Goal: Task Accomplishment & Management: Complete application form

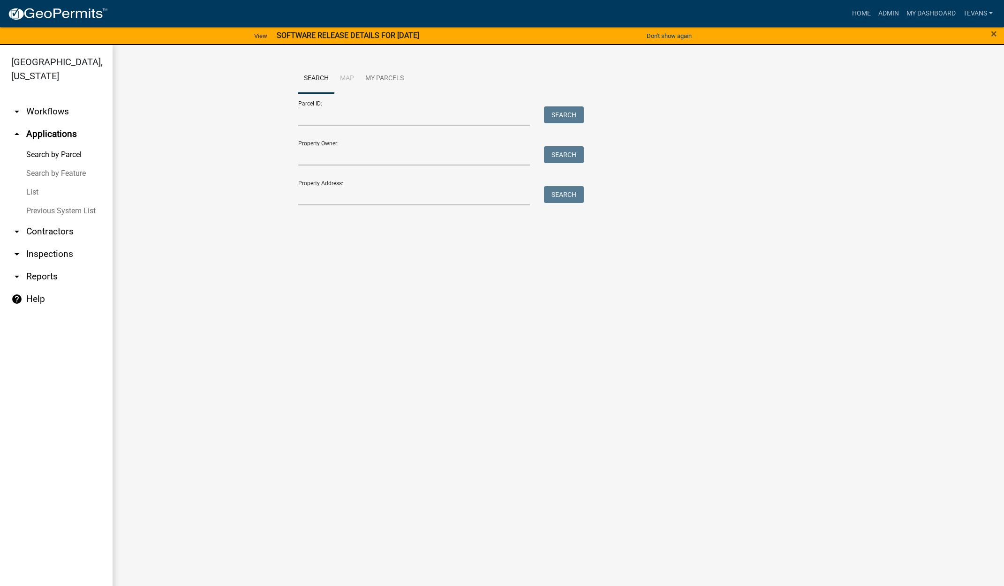
click at [68, 561] on ul "arrow_drop_down Workflows List arrow_drop_up Applications Search by Parcel Sear…" at bounding box center [56, 345] width 113 height 505
click at [856, 12] on link "Home" at bounding box center [861, 14] width 26 height 18
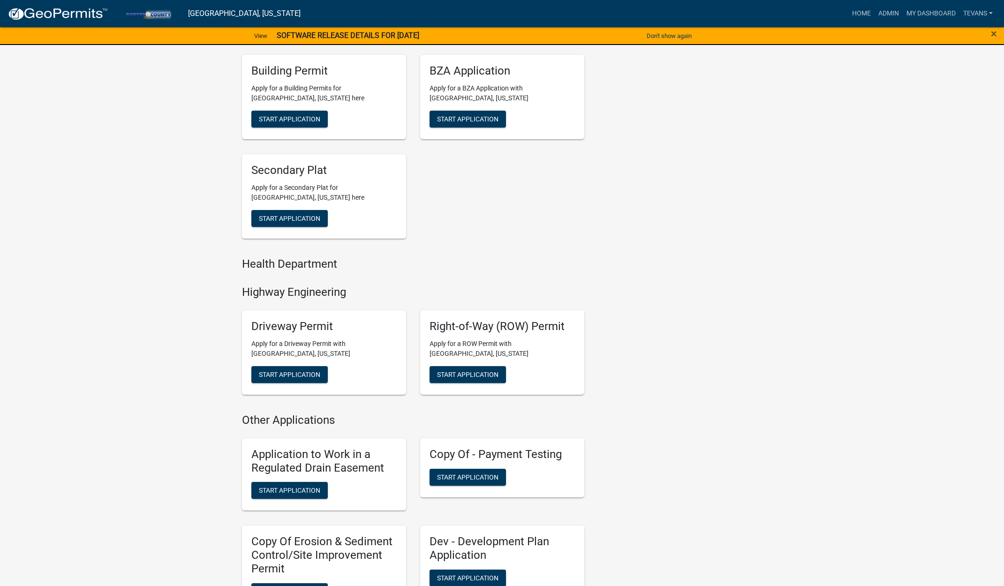
scroll to position [469, 0]
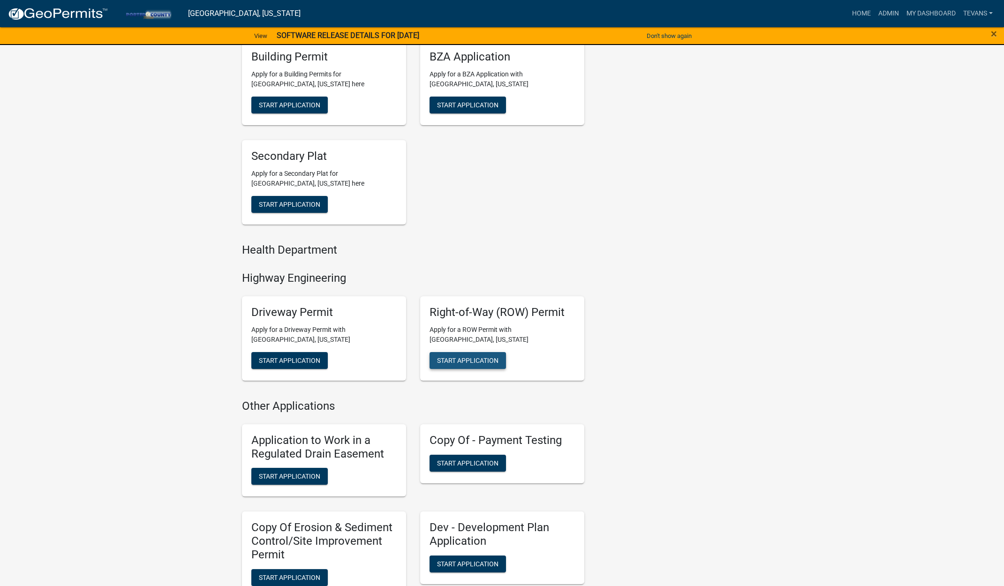
click at [465, 361] on span "Start Application" at bounding box center [467, 361] width 61 height 8
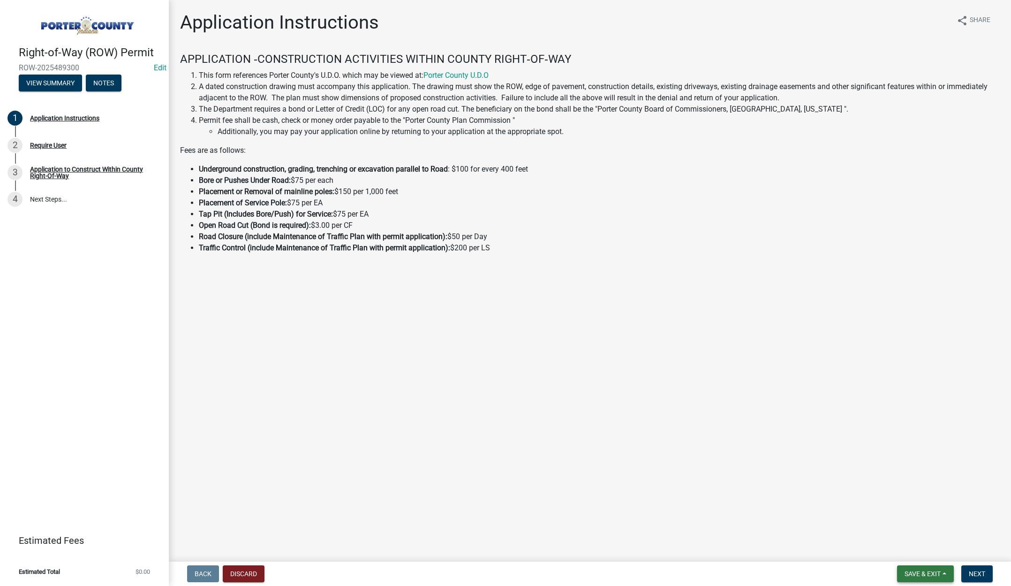
click at [925, 568] on button "Save & Exit" at bounding box center [925, 573] width 57 height 17
click at [922, 550] on button "Save & Exit" at bounding box center [916, 549] width 75 height 23
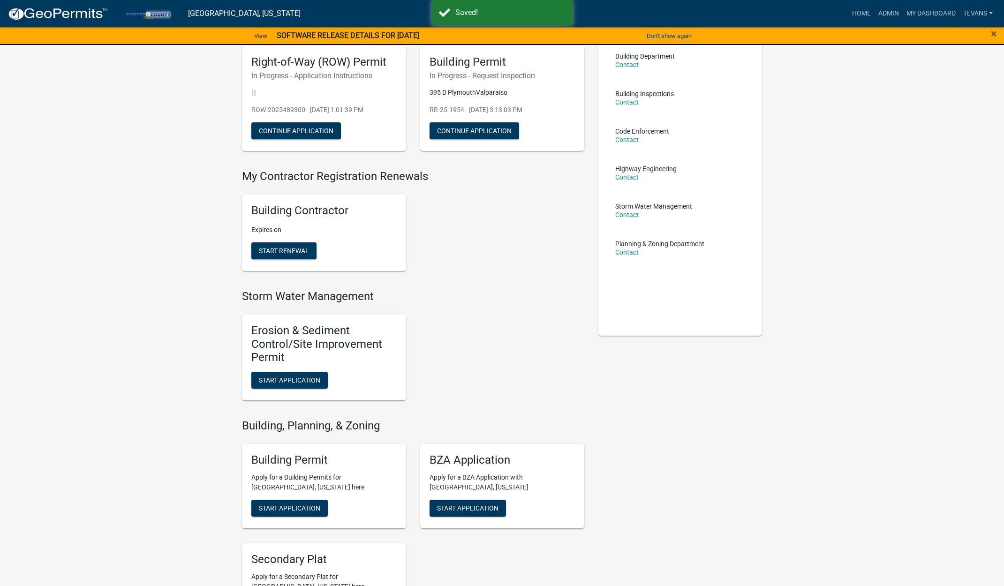
scroll to position [94, 0]
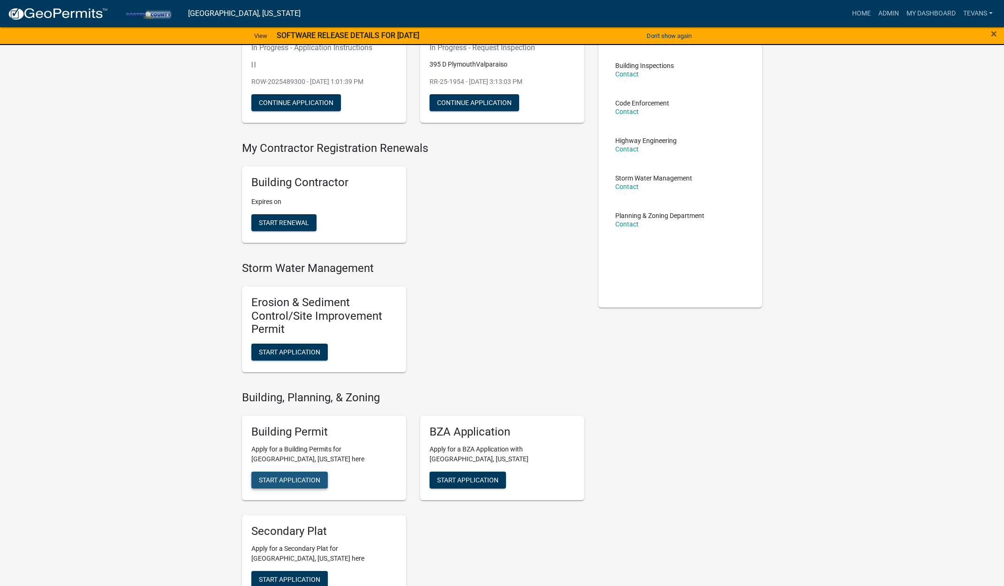
click at [294, 479] on span "Start Application" at bounding box center [289, 480] width 61 height 8
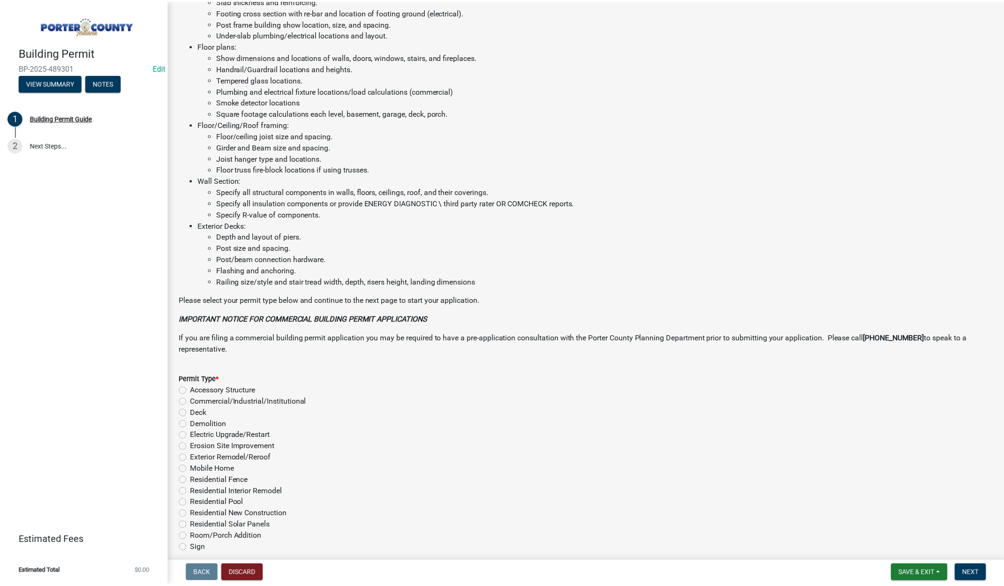
scroll to position [463, 0]
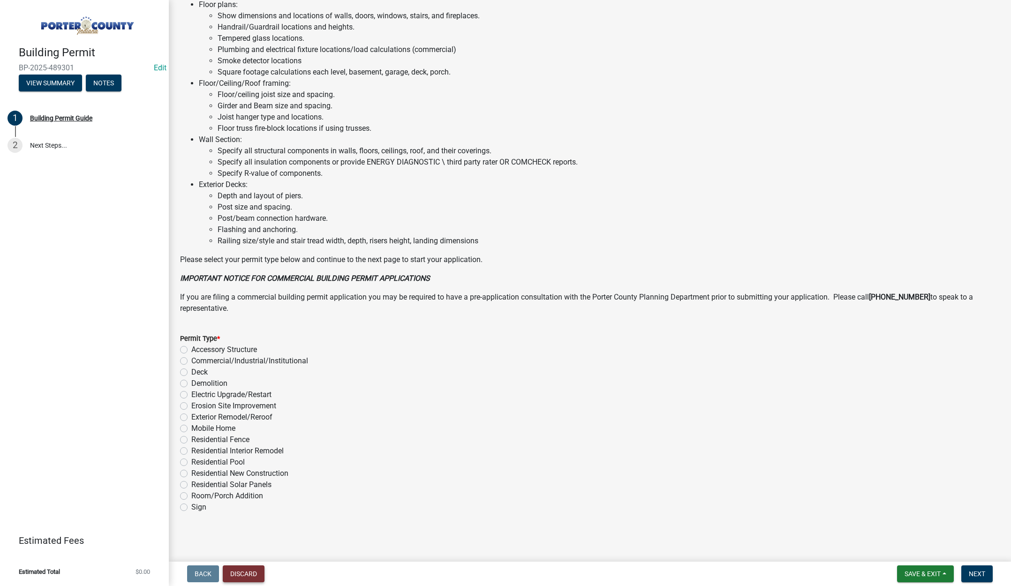
click at [247, 572] on button "Discard" at bounding box center [244, 573] width 42 height 17
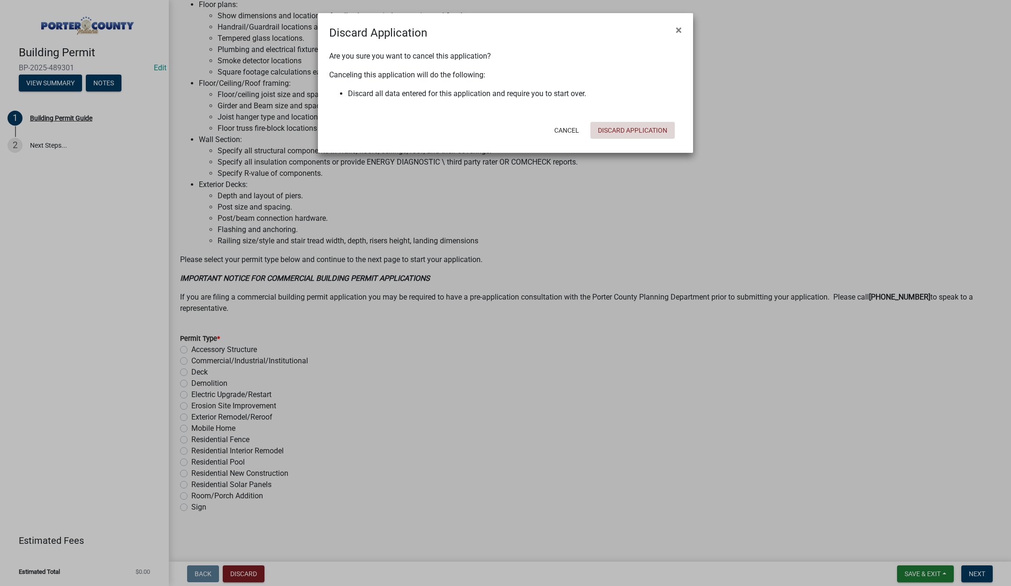
click at [654, 129] on button "Discard Application" at bounding box center [632, 130] width 84 height 17
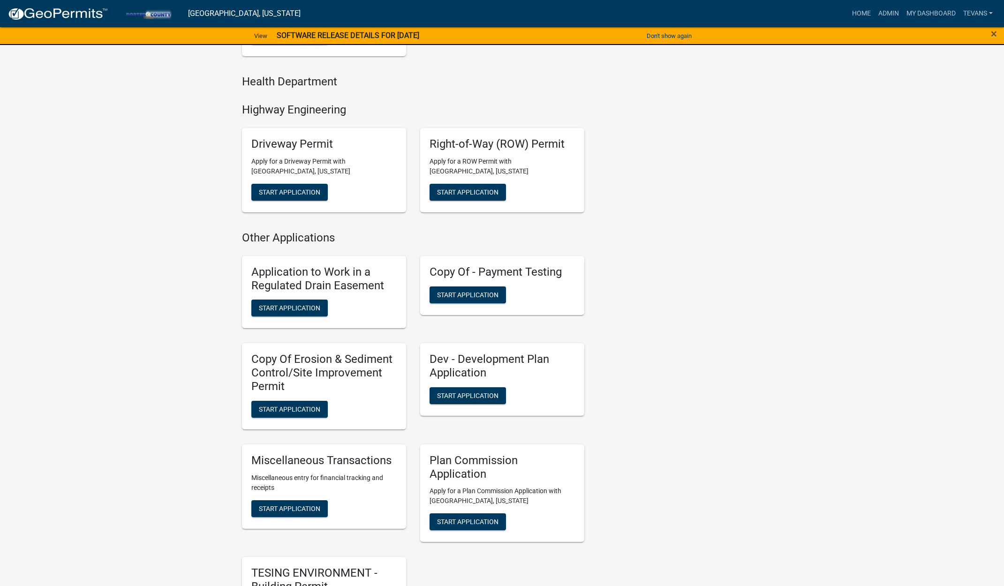
scroll to position [750, 0]
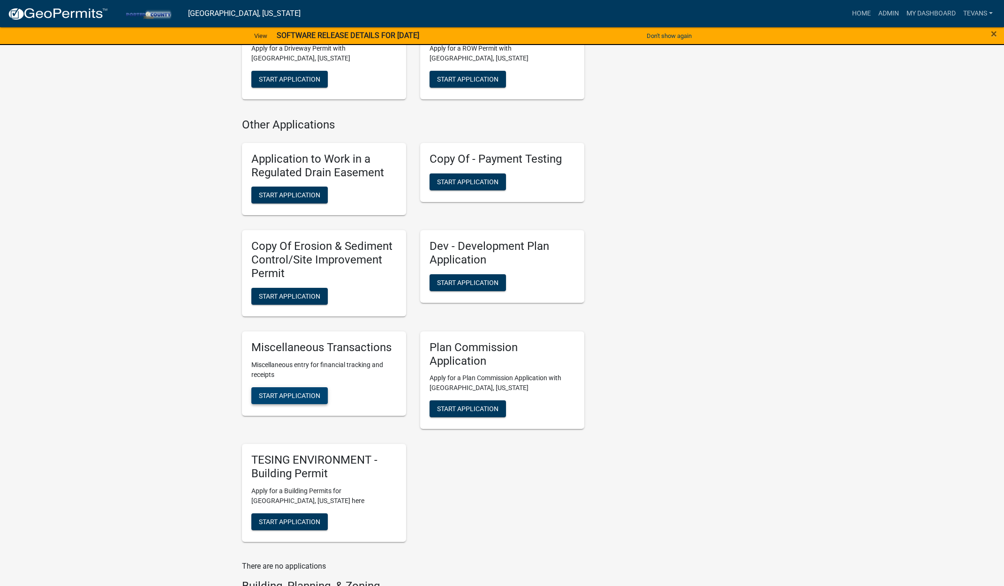
click at [292, 391] on button "Start Application" at bounding box center [289, 395] width 76 height 17
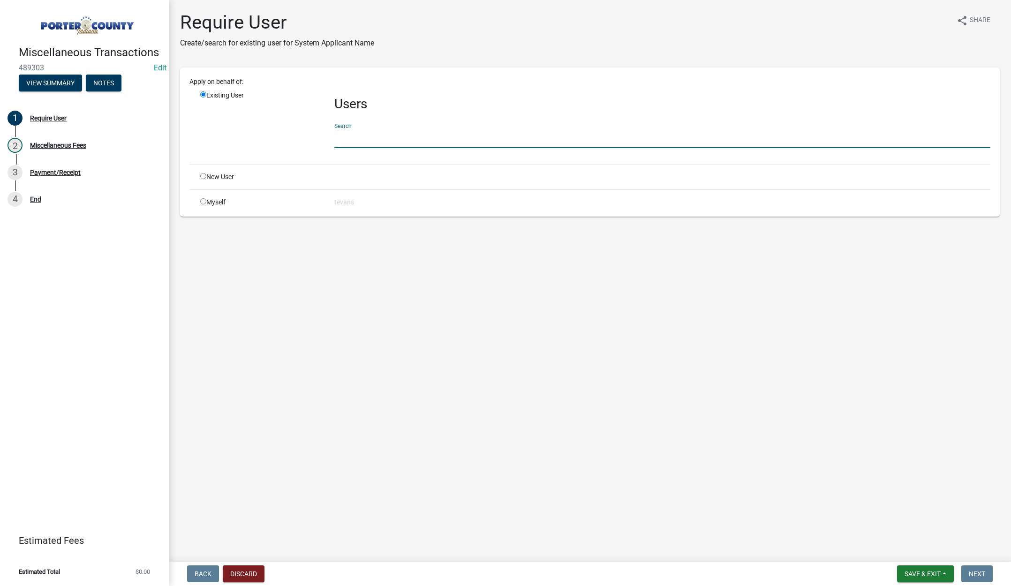
click at [360, 135] on input "text" at bounding box center [662, 138] width 656 height 19
type input "[PERSON_NAME]"
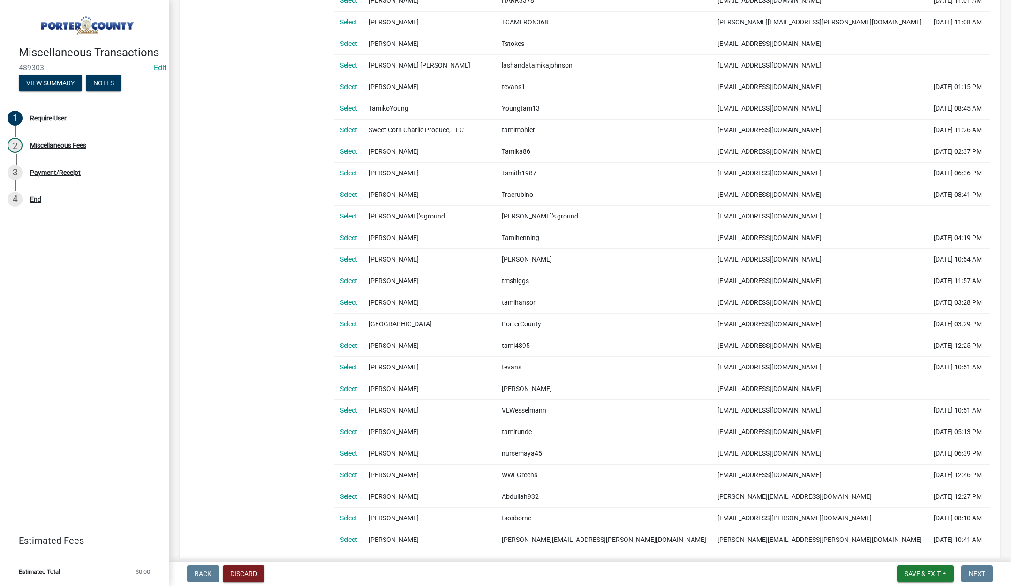
scroll to position [565, 0]
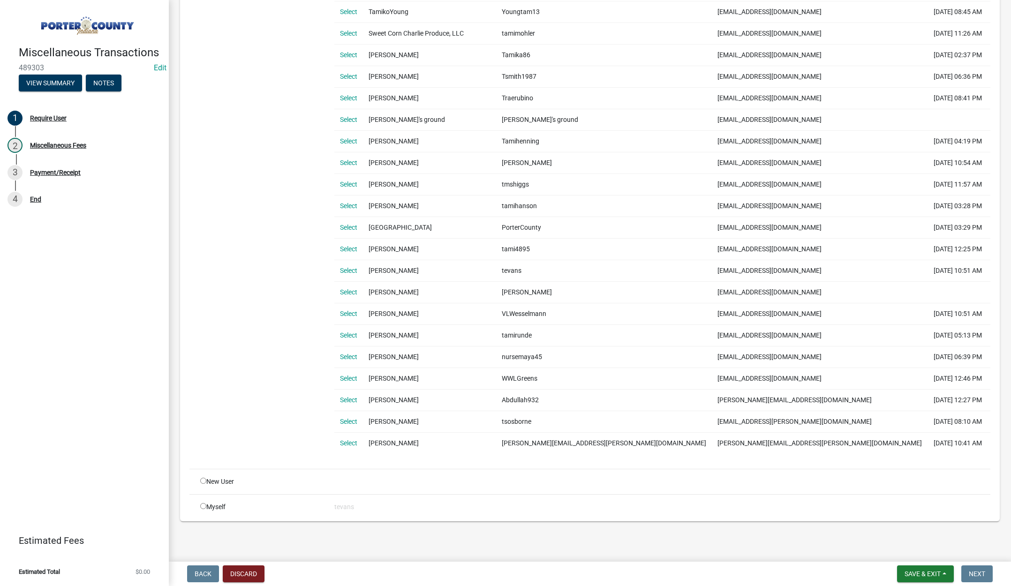
click at [340, 270] on link "Select" at bounding box center [348, 271] width 17 height 8
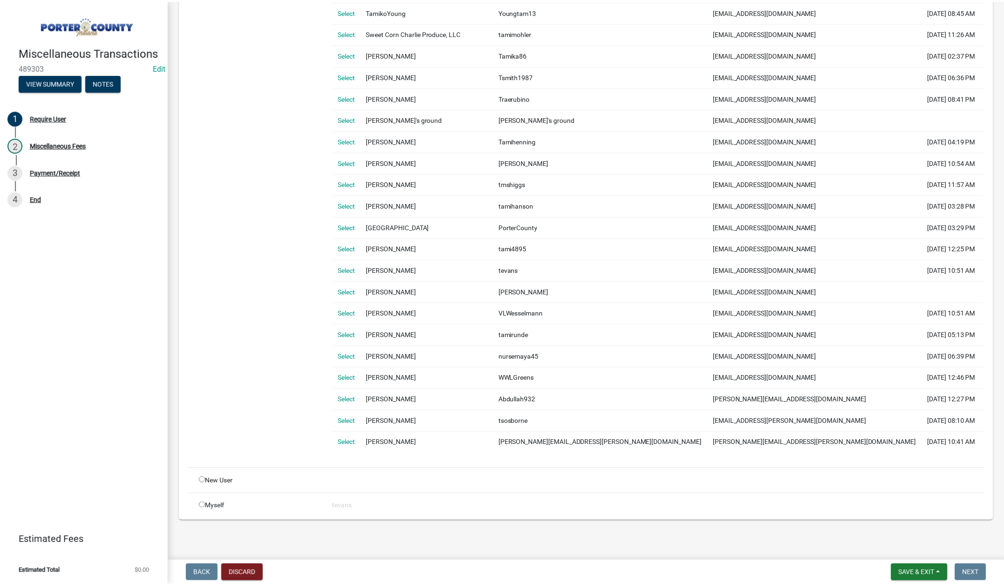
scroll to position [0, 0]
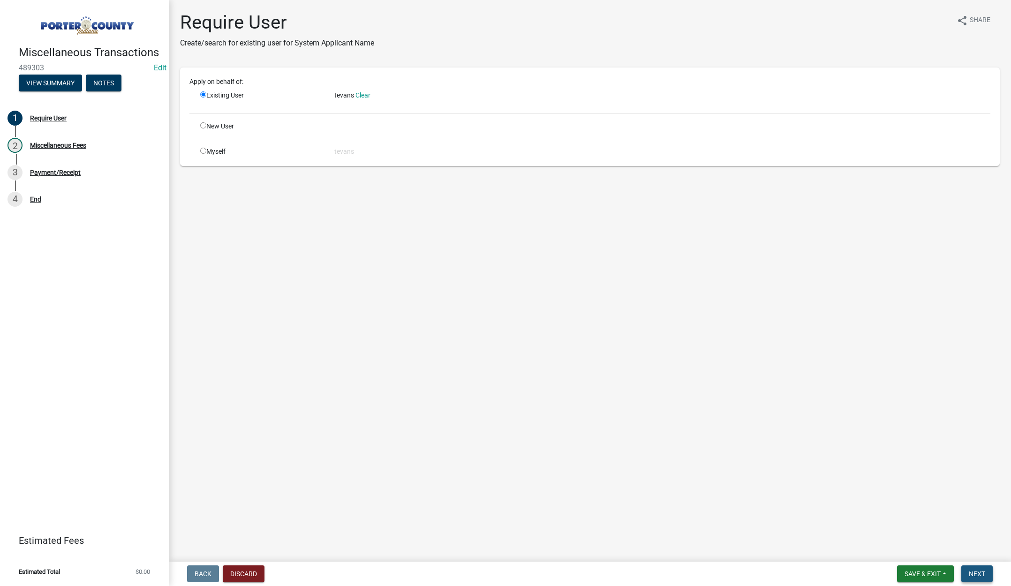
click at [979, 572] on span "Next" at bounding box center [977, 574] width 16 height 8
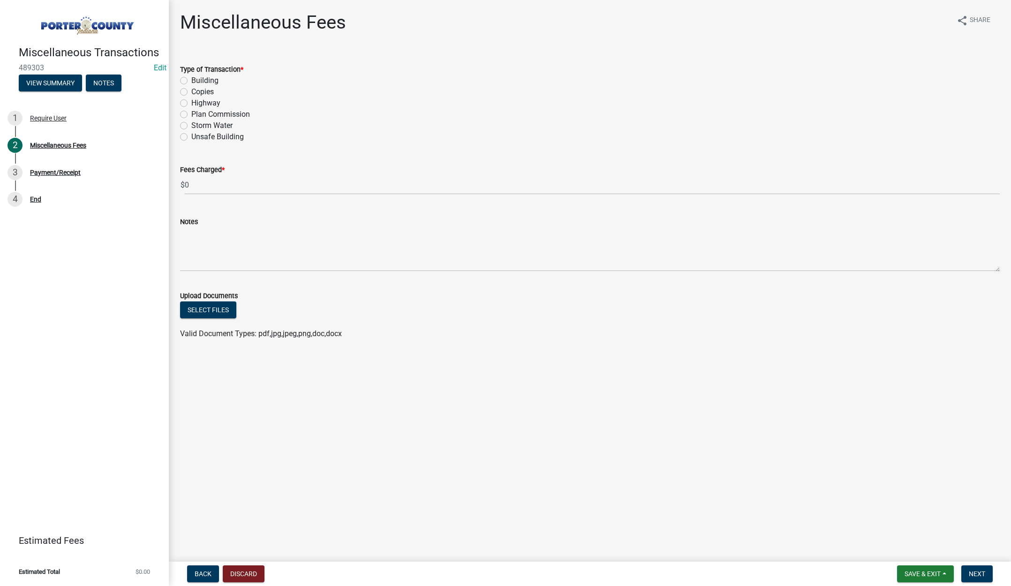
click at [191, 102] on label "Highway" at bounding box center [205, 103] width 29 height 11
click at [191, 102] on input "Highway" at bounding box center [194, 101] width 6 height 6
radio input "true"
click at [213, 182] on input "0" at bounding box center [592, 184] width 815 height 19
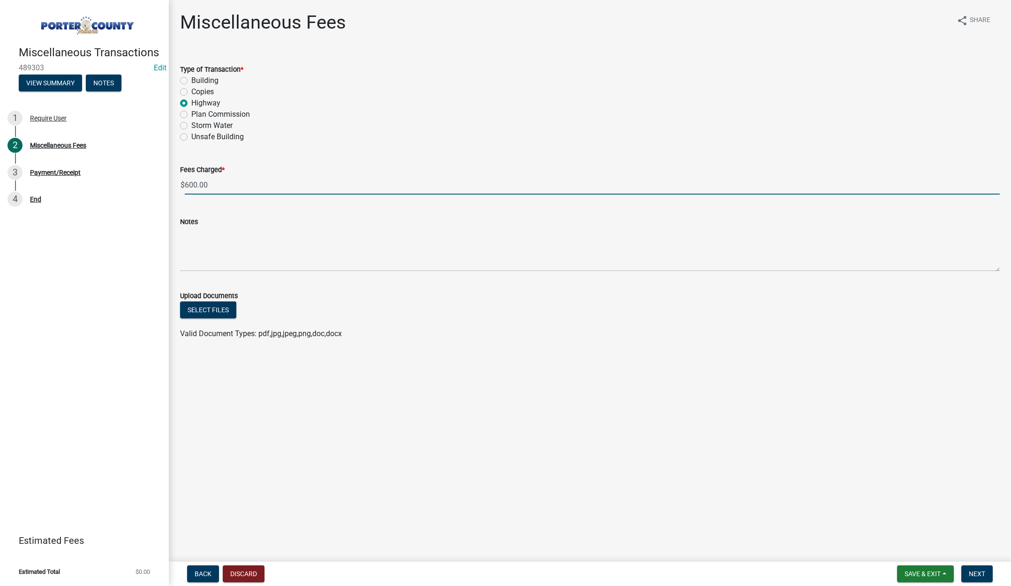
type input "600.00"
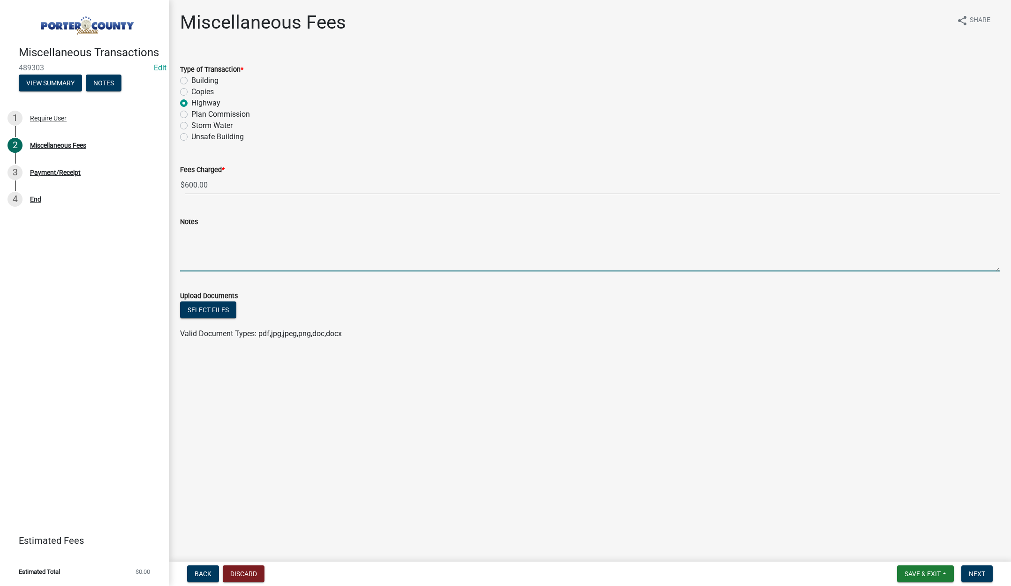
click at [224, 247] on textarea "Notes" at bounding box center [590, 249] width 820 height 44
type textarea "25-R-0474"
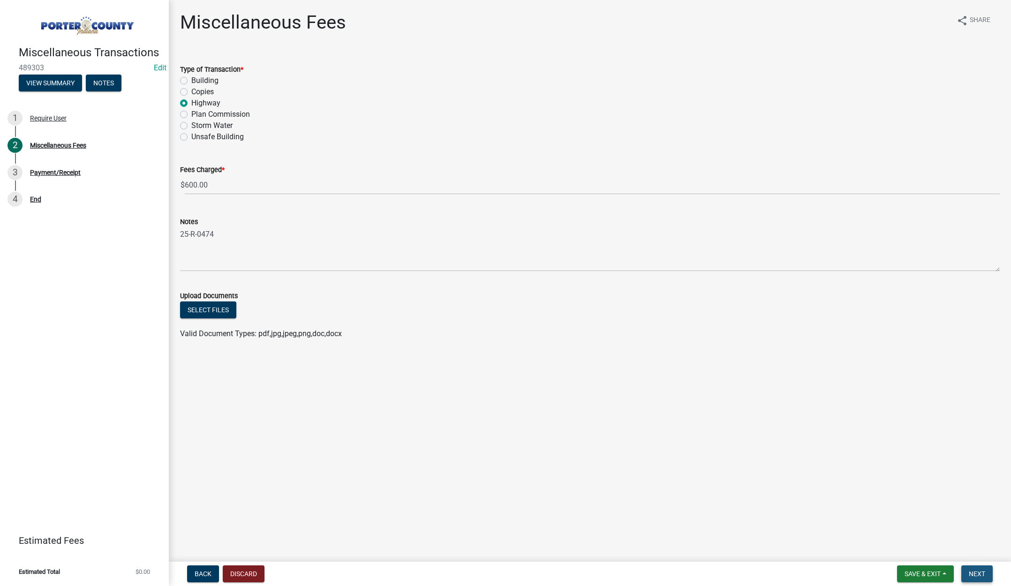
click at [971, 567] on button "Next" at bounding box center [976, 573] width 31 height 17
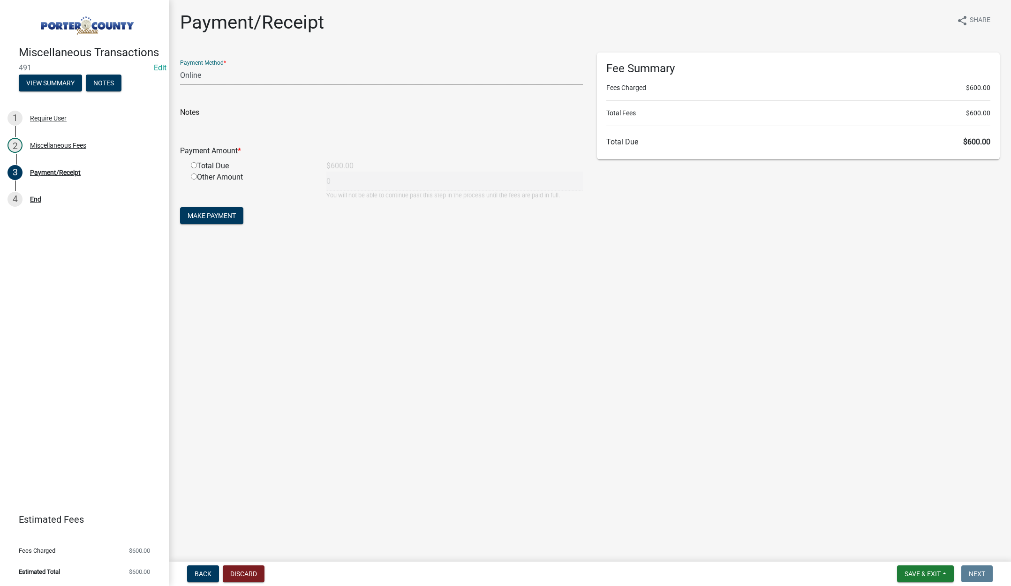
click at [192, 74] on select "Credit Card POS Check Cash Online" at bounding box center [381, 75] width 403 height 19
select select "2: 1"
click at [180, 66] on select "Credit Card POS Check Cash Online" at bounding box center [381, 75] width 403 height 19
drag, startPoint x: 202, startPoint y: 113, endPoint x: 203, endPoint y: 108, distance: 5.2
click at [204, 113] on input "text" at bounding box center [381, 114] width 403 height 19
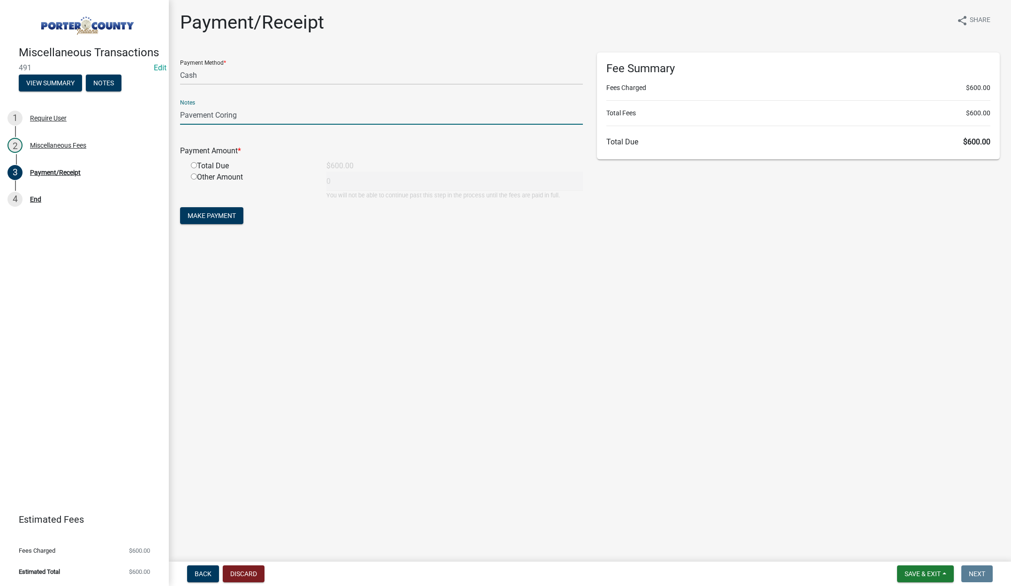
type input "Pavement Coring"
click at [193, 165] on input "radio" at bounding box center [194, 165] width 6 height 6
radio input "true"
type input "600"
click at [207, 210] on button "Make Payment" at bounding box center [211, 215] width 63 height 17
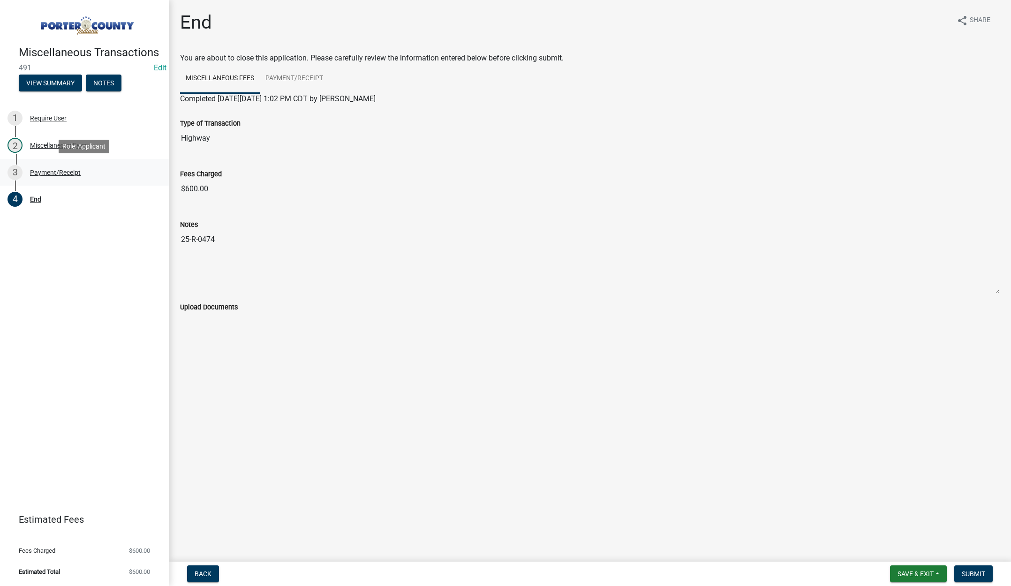
click at [44, 175] on div "Payment/Receipt" at bounding box center [55, 172] width 51 height 7
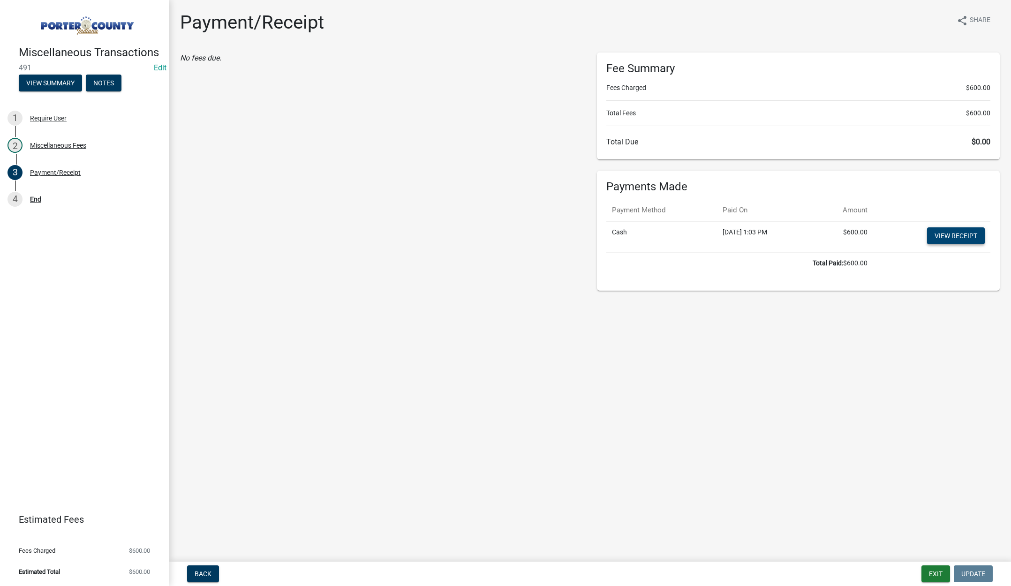
click at [948, 233] on link "View receipt" at bounding box center [956, 235] width 58 height 17
click at [933, 573] on button "Exit" at bounding box center [935, 573] width 29 height 17
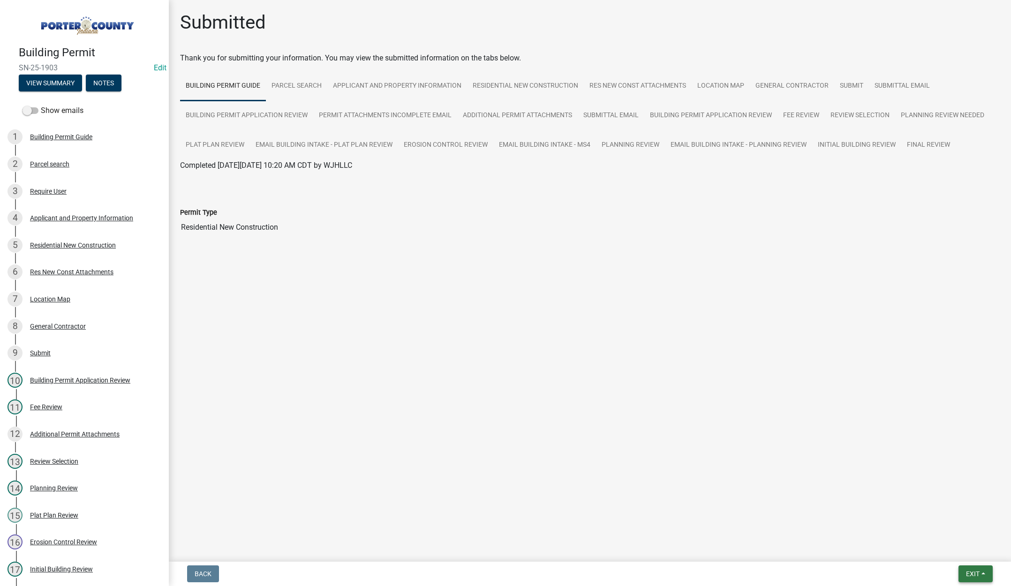
click at [972, 571] on span "Exit" at bounding box center [973, 574] width 14 height 8
click at [960, 551] on button "Save & Exit" at bounding box center [955, 549] width 75 height 23
click at [971, 570] on span "Exit" at bounding box center [973, 574] width 14 height 8
click at [966, 559] on button "Save & Exit" at bounding box center [955, 549] width 75 height 23
